Goal: Find specific page/section: Find specific page/section

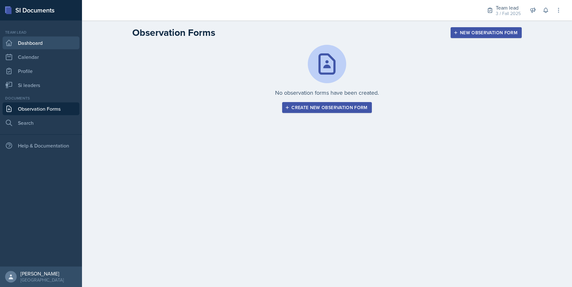
click at [22, 43] on link "Dashboard" at bounding box center [41, 42] width 77 height 13
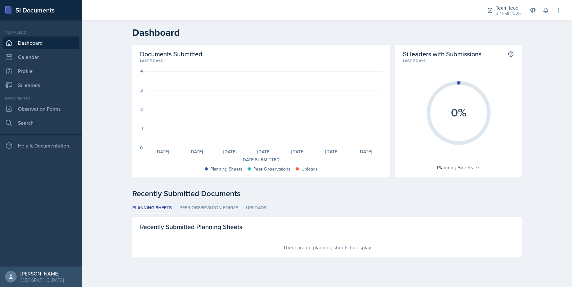
click at [214, 205] on li "Peer Observation Forms" at bounding box center [208, 208] width 59 height 12
click at [262, 209] on li "Uploads" at bounding box center [256, 208] width 20 height 12
click at [33, 87] on link "Si leaders" at bounding box center [41, 85] width 77 height 13
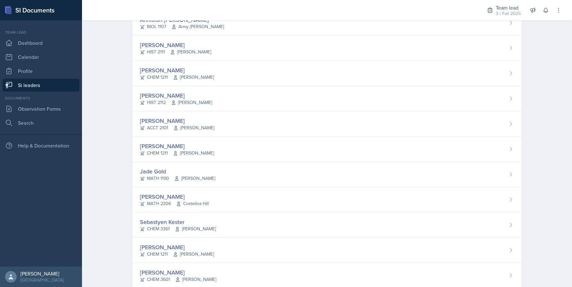
scroll to position [188, 0]
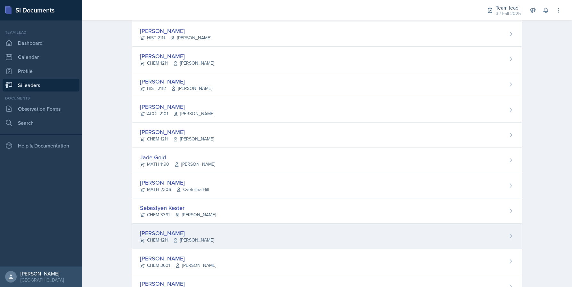
click at [147, 226] on div "[PERSON_NAME] CHEM 1211 [PERSON_NAME]" at bounding box center [326, 236] width 389 height 25
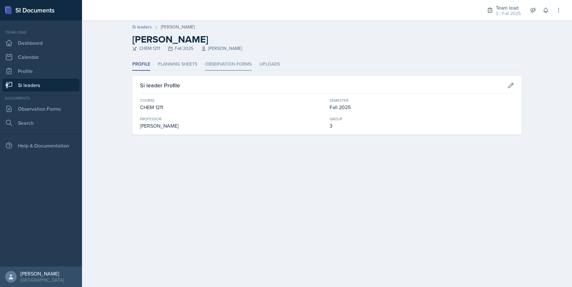
click at [211, 65] on li "Observation Forms" at bounding box center [228, 64] width 47 height 12
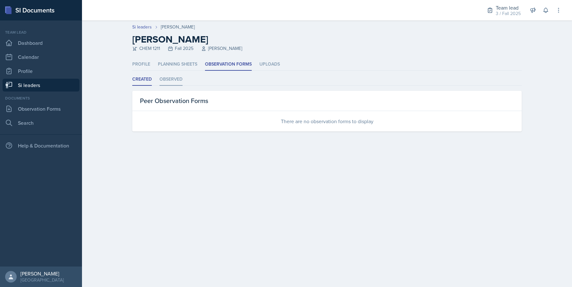
click at [177, 76] on li "Observed" at bounding box center [170, 79] width 23 height 12
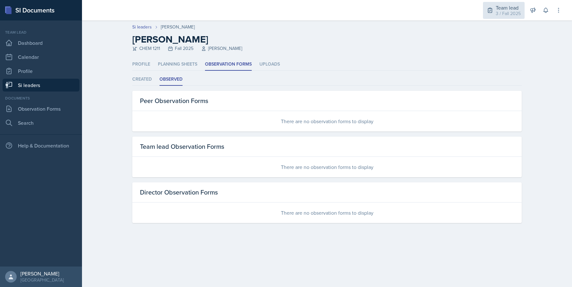
click at [509, 12] on div "3 / Fall 2025" at bounding box center [508, 13] width 25 height 7
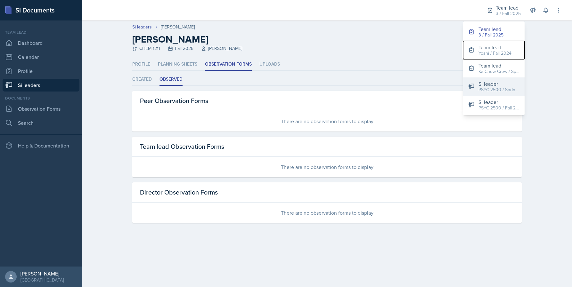
drag, startPoint x: 495, startPoint y: 49, endPoint x: 496, endPoint y: 79, distance: 30.1
click at [496, 80] on div "Team lead 3 / Fall 2025 Team lead Yoshi / Fall 2024 Team lead Ka-Chow Crew / Sp…" at bounding box center [493, 68] width 61 height 94
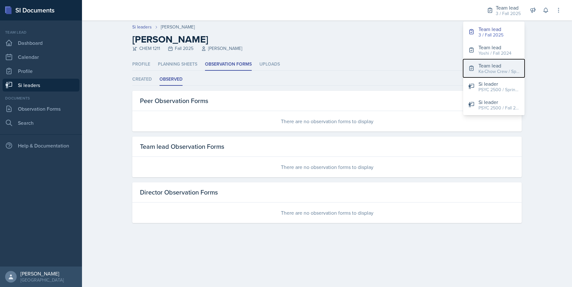
click at [493, 69] on div "Ka-Chow Crew / Spring 2025" at bounding box center [498, 71] width 41 height 7
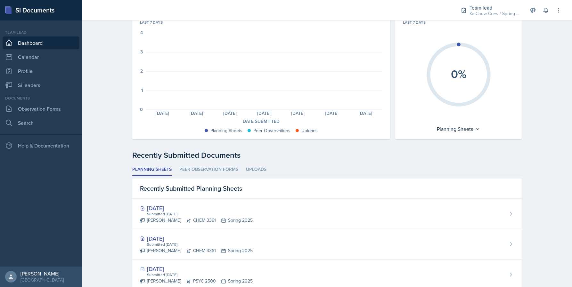
scroll to position [61, 0]
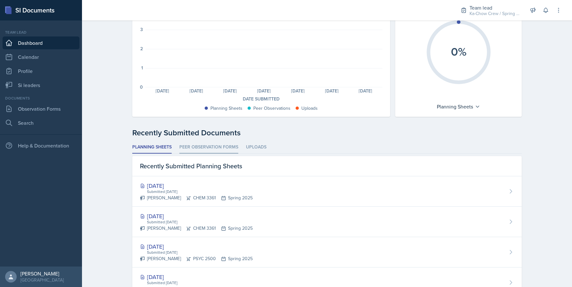
click at [207, 144] on li "Peer Observation Forms" at bounding box center [208, 147] width 59 height 12
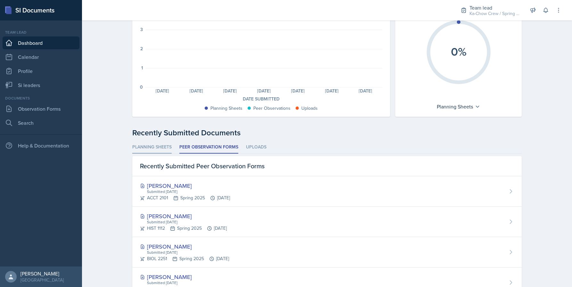
click at [140, 149] on li "Planning Sheets" at bounding box center [151, 147] width 39 height 12
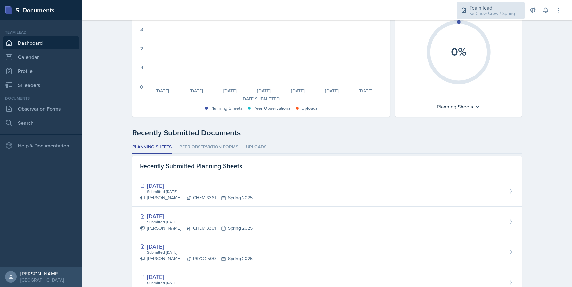
click at [475, 11] on div "Ka-Chow Crew / Spring 2025" at bounding box center [494, 13] width 51 height 7
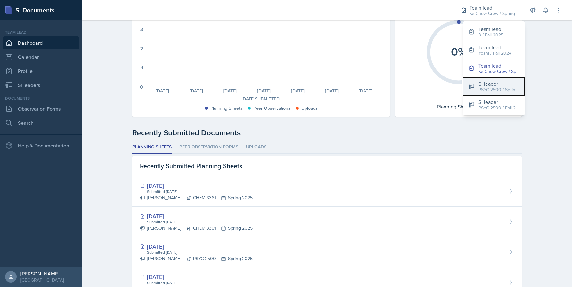
click at [483, 87] on div "PSYC 2500 / Spring 2024" at bounding box center [498, 89] width 41 height 7
